Goal: Information Seeking & Learning: Learn about a topic

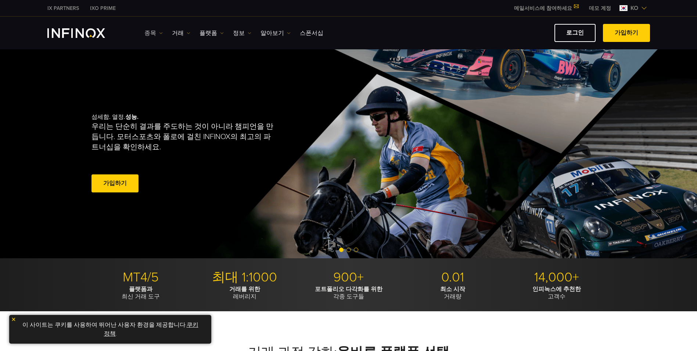
click at [151, 35] on link "종목" at bounding box center [153, 33] width 18 height 9
click at [158, 55] on link "종목" at bounding box center [164, 57] width 40 height 16
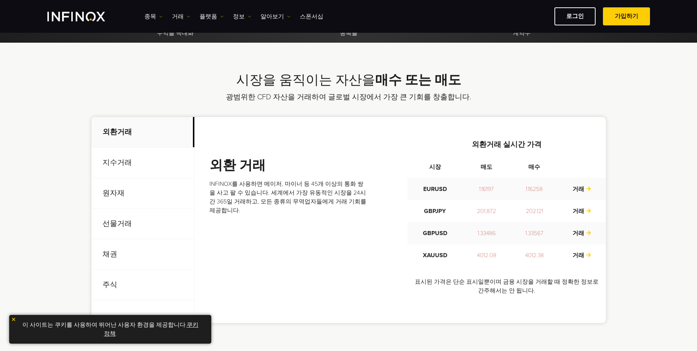
scroll to position [221, 0]
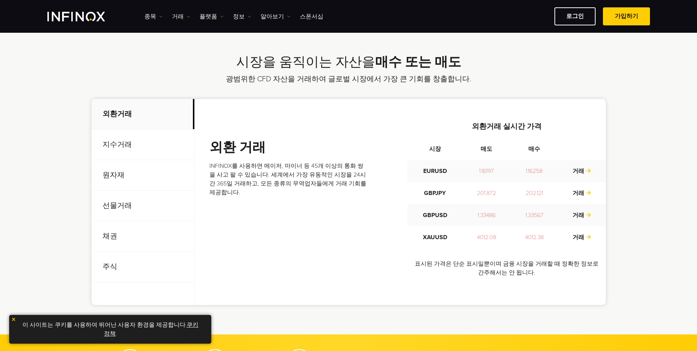
click at [120, 141] on p "지수거래" at bounding box center [143, 144] width 103 height 31
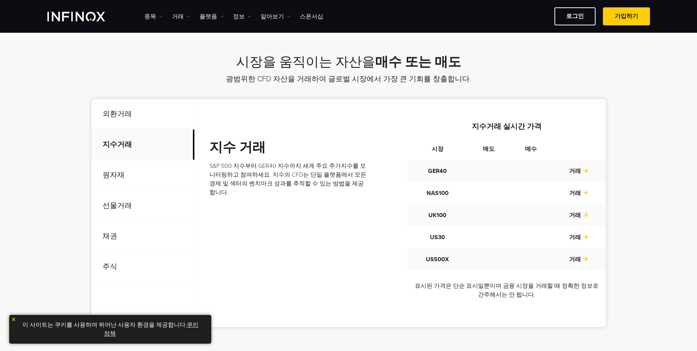
scroll to position [0, 0]
click at [117, 175] on p "원자재" at bounding box center [143, 175] width 103 height 31
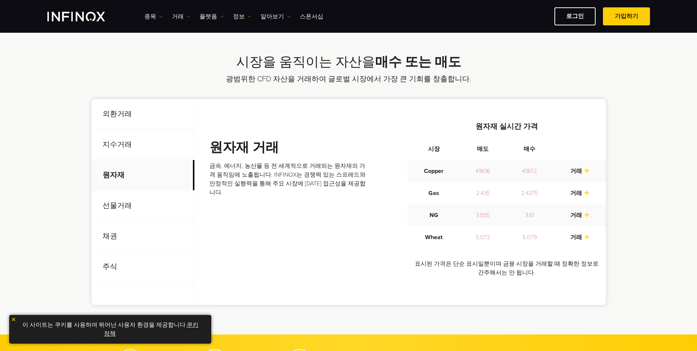
click at [116, 205] on p "선물거래" at bounding box center [143, 205] width 103 height 31
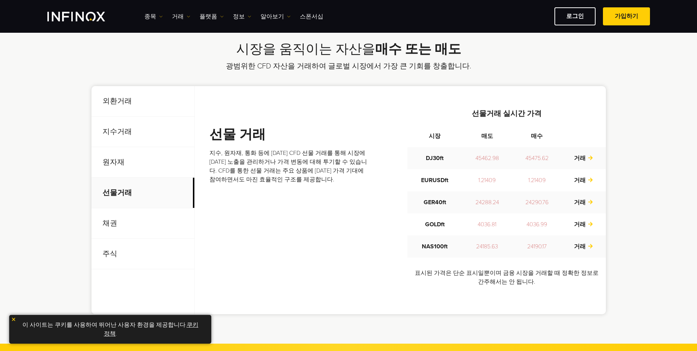
scroll to position [221, 0]
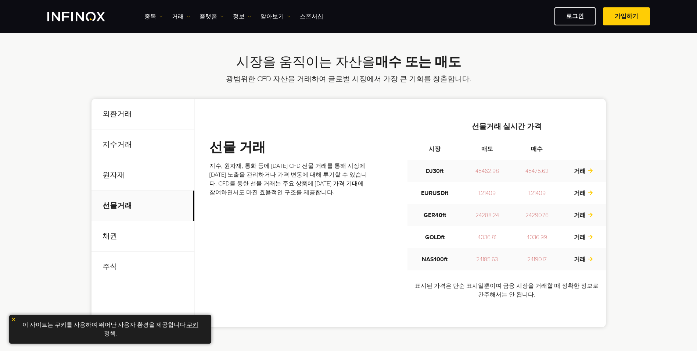
click at [113, 238] on p "채권" at bounding box center [143, 236] width 103 height 31
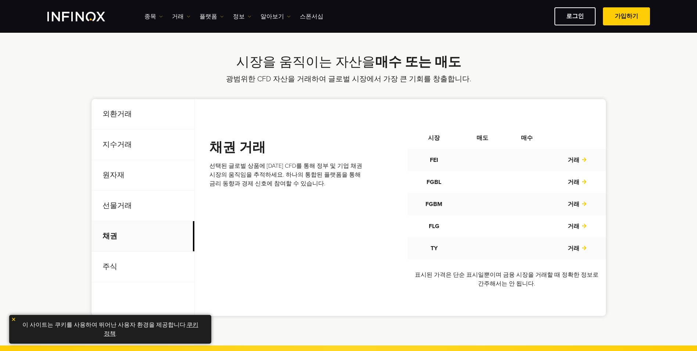
scroll to position [0, 0]
click at [112, 266] on p "주식" at bounding box center [143, 266] width 103 height 31
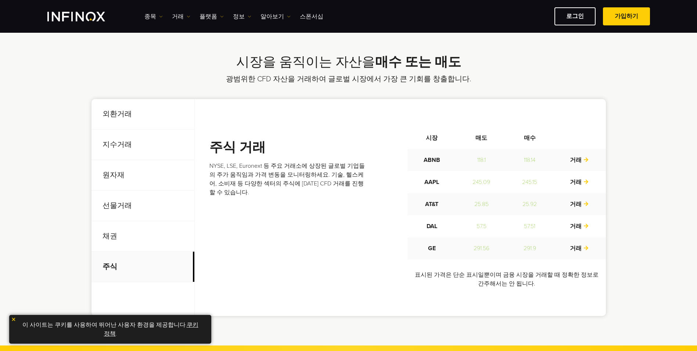
click at [122, 204] on p "선물거래" at bounding box center [143, 205] width 103 height 31
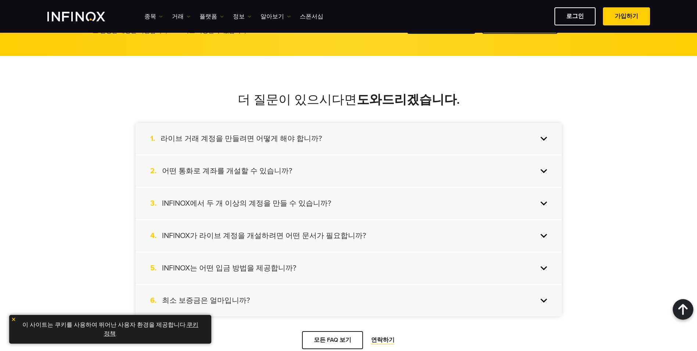
scroll to position [662, 0]
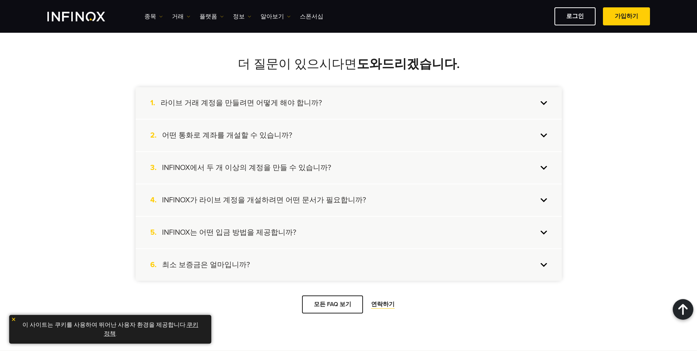
click at [244, 103] on h4 "라이브 거래 계정을 만들려면 어떻게 해야 합니까?" at bounding box center [241, 103] width 161 height 10
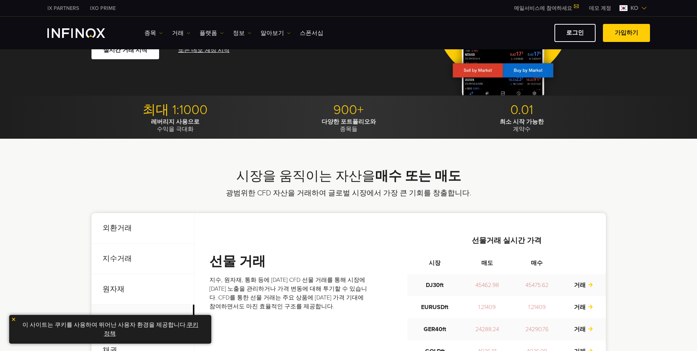
scroll to position [0, 0]
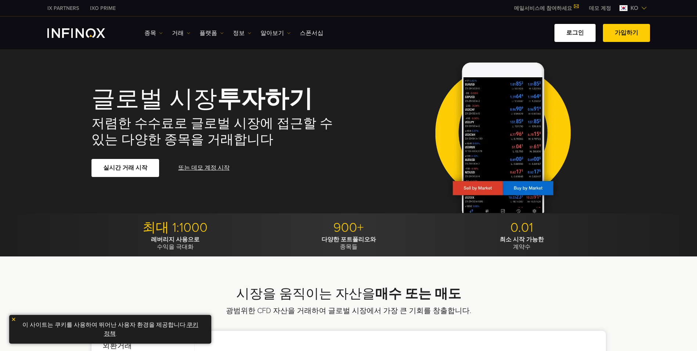
click at [579, 35] on link "로그인" at bounding box center [575, 33] width 41 height 18
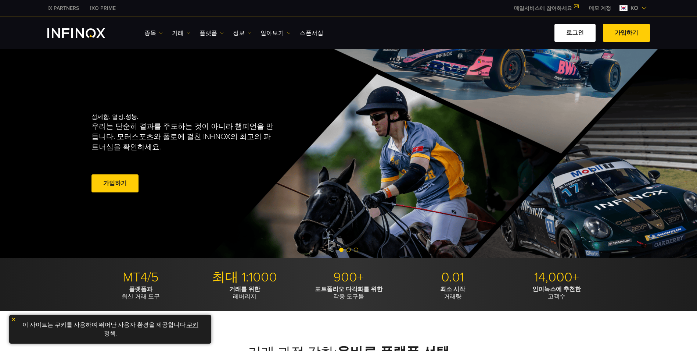
click at [579, 31] on link "로그인" at bounding box center [575, 33] width 41 height 18
